Goal: Task Accomplishment & Management: Complete application form

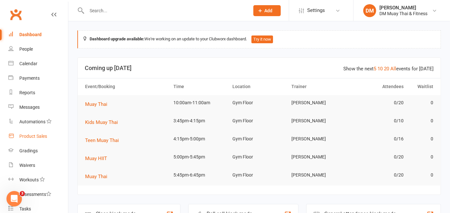
scroll to position [36, 0]
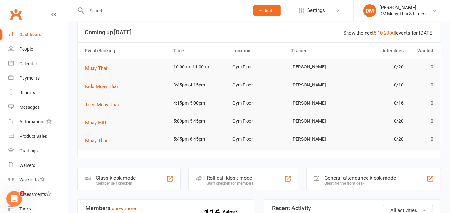
click at [226, 178] on div "Roll call kiosk mode" at bounding box center [230, 178] width 47 height 6
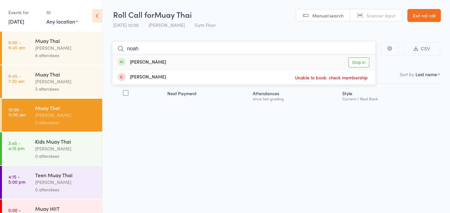
type input "noah"
click at [187, 64] on div "[PERSON_NAME] Drop in" at bounding box center [244, 62] width 263 height 15
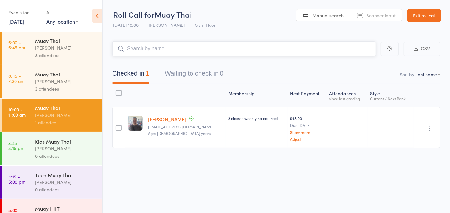
click at [134, 52] on input "search" at bounding box center [244, 48] width 264 height 15
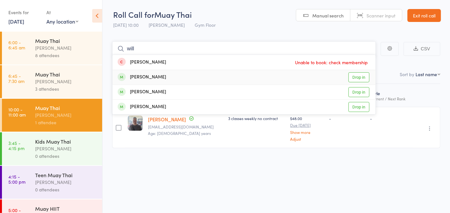
type input "will"
click at [152, 76] on div "[PERSON_NAME]" at bounding box center [142, 77] width 48 height 7
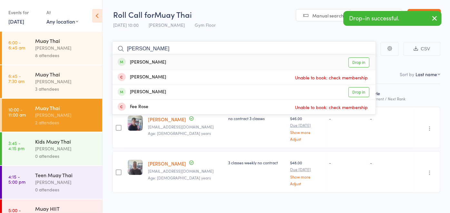
type input "rowan"
click at [168, 61] on div "Rowan King Drop in" at bounding box center [244, 62] width 263 height 15
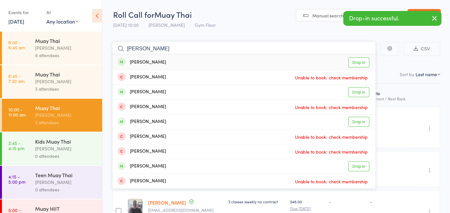
type input "carole"
click at [170, 63] on div "Carole Dowsen Drop in" at bounding box center [244, 62] width 263 height 15
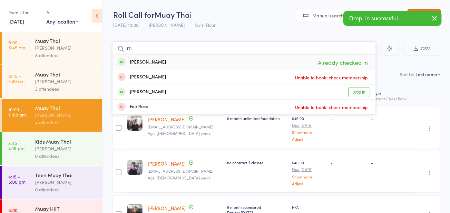
type input "r"
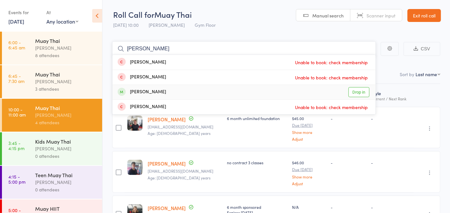
type input "simon"
click at [161, 97] on div "Simone Dench Drop in" at bounding box center [244, 92] width 263 height 15
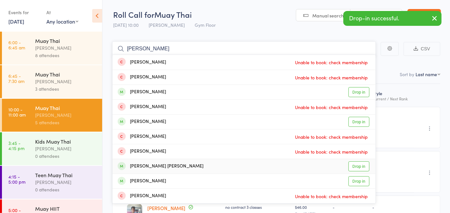
type input "jackson"
click at [167, 164] on div "[PERSON_NAME] [PERSON_NAME]" at bounding box center [161, 166] width 86 height 7
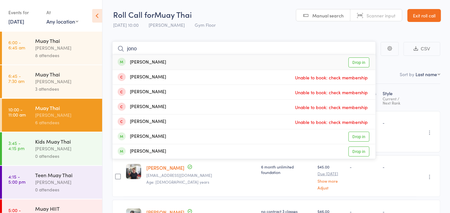
type input "jono"
click at [157, 62] on div "Jono Barnes Drop in" at bounding box center [244, 62] width 263 height 15
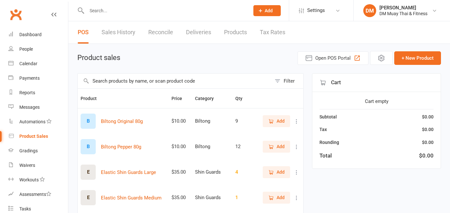
select select "100"
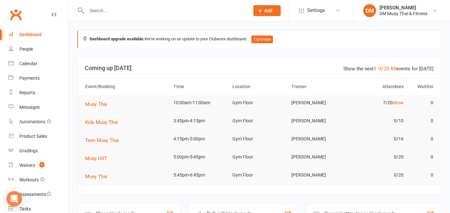
click at [102, 13] on input "text" at bounding box center [165, 10] width 160 height 9
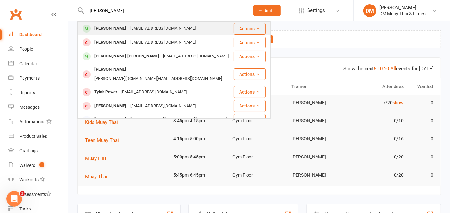
type input "[PERSON_NAME]"
click at [121, 27] on div "[PERSON_NAME]" at bounding box center [111, 28] width 36 height 9
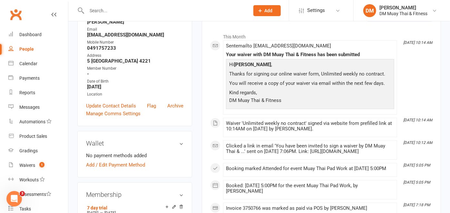
scroll to position [72, 0]
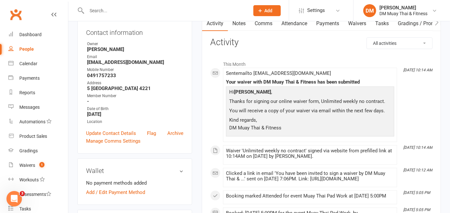
click at [324, 22] on link "Payments" at bounding box center [328, 23] width 32 height 15
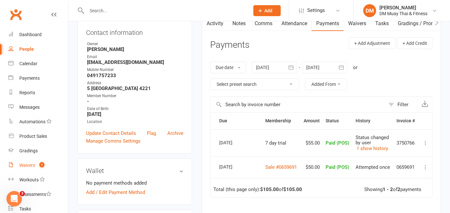
click at [32, 165] on div "Waivers" at bounding box center [27, 165] width 16 height 5
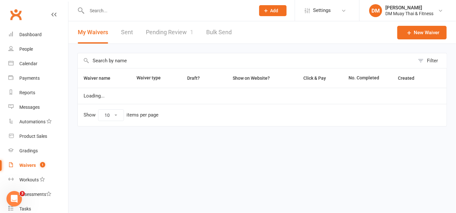
select select "25"
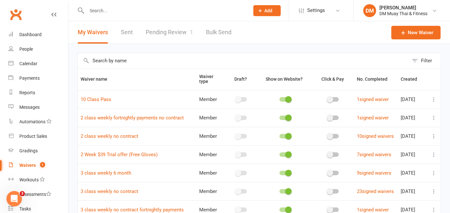
click at [166, 32] on link "Pending Review 1" at bounding box center [169, 32] width 47 height 22
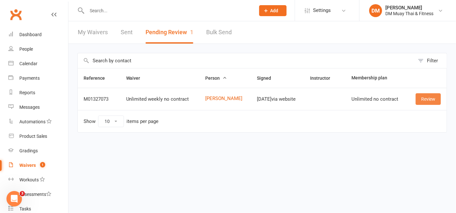
click at [436, 103] on link "Review" at bounding box center [427, 99] width 25 height 12
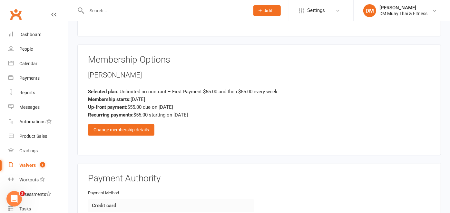
scroll to position [824, 0]
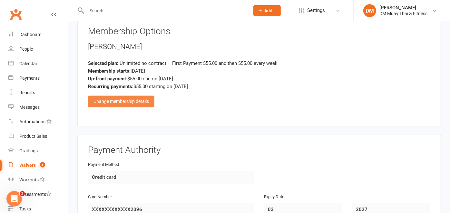
click at [143, 95] on div "Change membership details" at bounding box center [121, 101] width 66 height 12
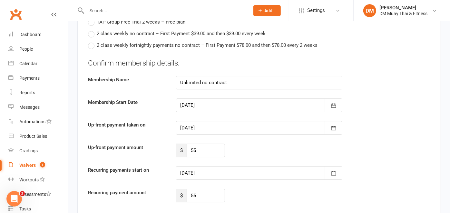
scroll to position [1290, 0]
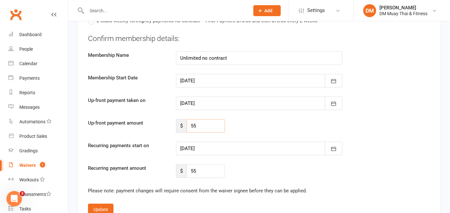
click at [201, 119] on input "55" at bounding box center [206, 126] width 38 height 14
type input "5"
type input "0"
click at [339, 74] on button "button" at bounding box center [333, 81] width 17 height 14
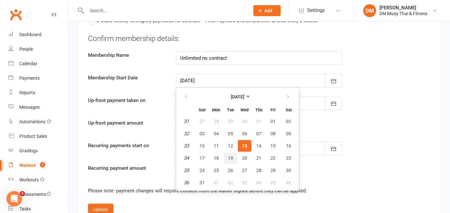
click at [229, 152] on button "19" at bounding box center [231, 158] width 14 height 12
type input "[DATE]"
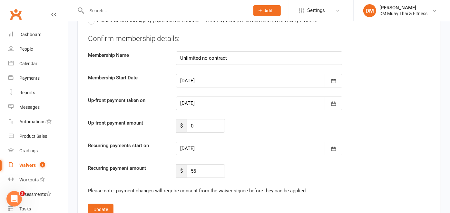
type input "[DATE]"
click at [335, 148] on button "button" at bounding box center [333, 149] width 17 height 14
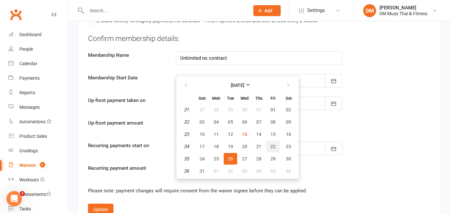
click at [272, 144] on span "22" at bounding box center [273, 146] width 5 height 5
type input "[DATE]"
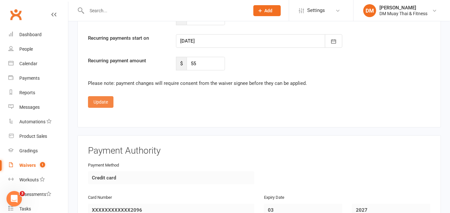
click at [101, 96] on button "Update" at bounding box center [100, 102] width 25 height 12
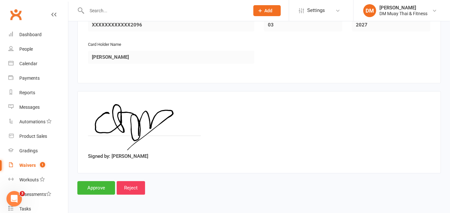
scroll to position [1003, 0]
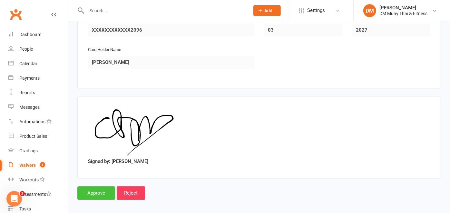
click at [101, 188] on input "Approve" at bounding box center [96, 193] width 38 height 14
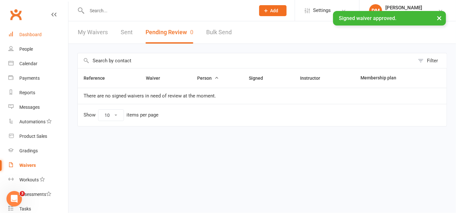
click at [21, 33] on div "Dashboard" at bounding box center [30, 34] width 22 height 5
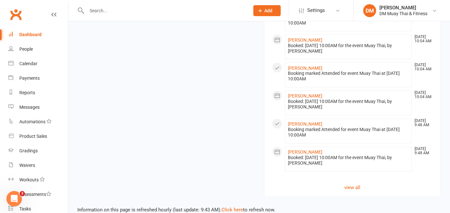
scroll to position [704, 0]
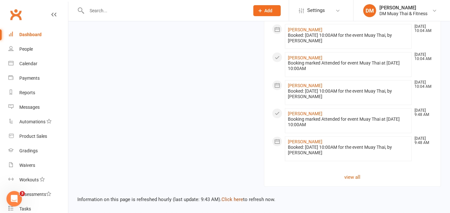
click at [231, 199] on link "Click here" at bounding box center [233, 200] width 22 height 6
click at [232, 199] on link "Click here" at bounding box center [235, 200] width 22 height 6
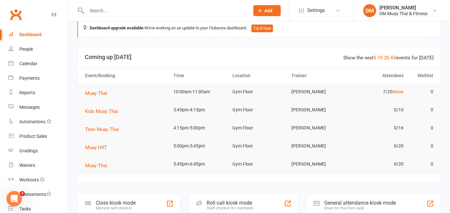
scroll to position [0, 0]
